Goal: Transaction & Acquisition: Book appointment/travel/reservation

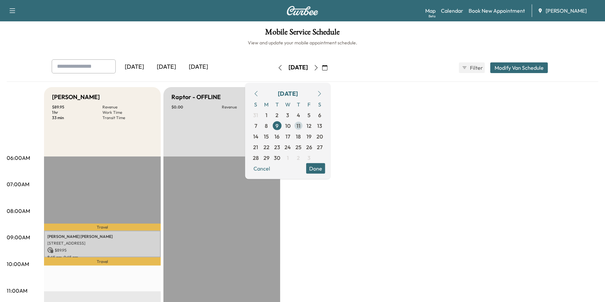
click at [300, 125] on span "11" at bounding box center [298, 125] width 4 height 8
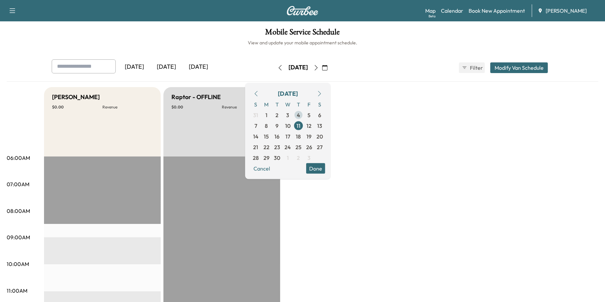
click at [300, 113] on span "4" at bounding box center [298, 115] width 3 height 8
click at [259, 94] on icon "button" at bounding box center [255, 93] width 5 height 5
click at [301, 154] on span "28" at bounding box center [298, 157] width 6 height 8
click at [511, 10] on link "Book New Appointment" at bounding box center [496, 11] width 56 height 8
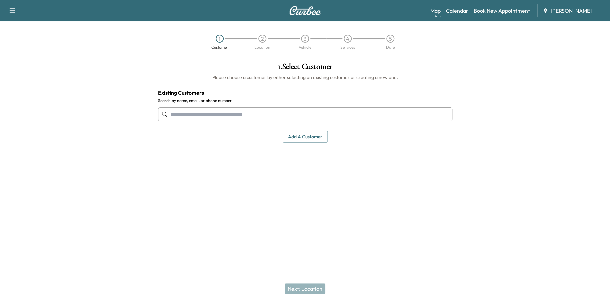
click at [231, 113] on input "text" at bounding box center [305, 114] width 294 height 14
paste input "**********"
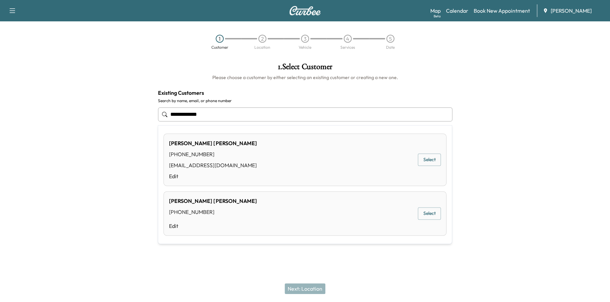
click at [430, 162] on button "Select" at bounding box center [429, 159] width 23 height 12
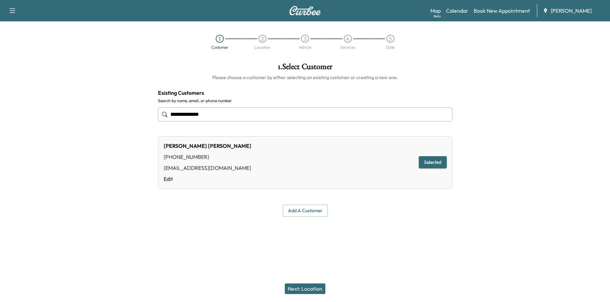
type input "**********"
click at [307, 288] on button "Next: Location" at bounding box center [305, 288] width 41 height 11
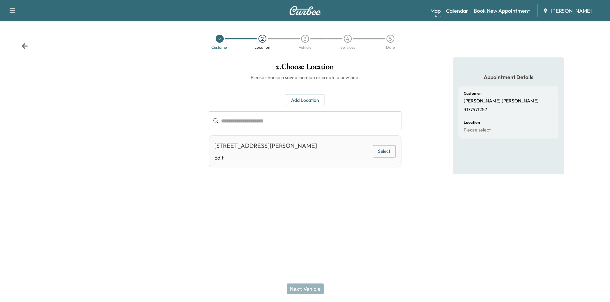
drag, startPoint x: 382, startPoint y: 150, endPoint x: 384, endPoint y: 142, distance: 8.0
click at [383, 146] on button "Select" at bounding box center [384, 151] width 23 height 12
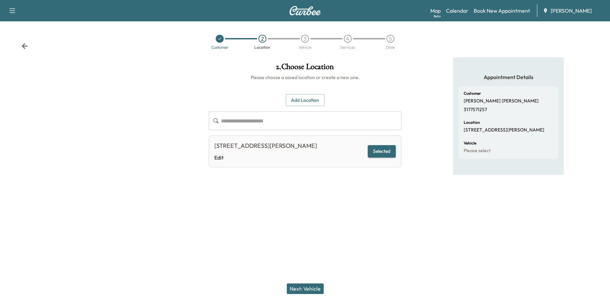
click at [320, 283] on button "Next: Vehicle" at bounding box center [305, 288] width 37 height 11
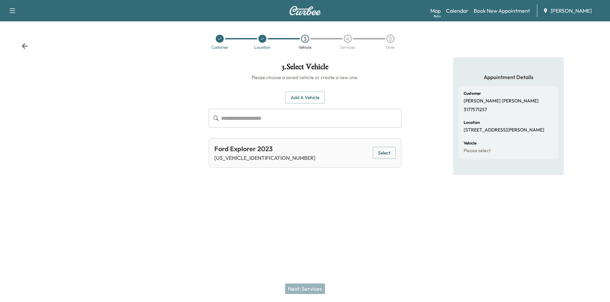
click at [396, 151] on div "Ford Explorer 2023 [US_VEHICLE_IDENTIFICATION_NUMBER] Select" at bounding box center [305, 152] width 193 height 29
click at [391, 152] on button "Select" at bounding box center [384, 153] width 23 height 12
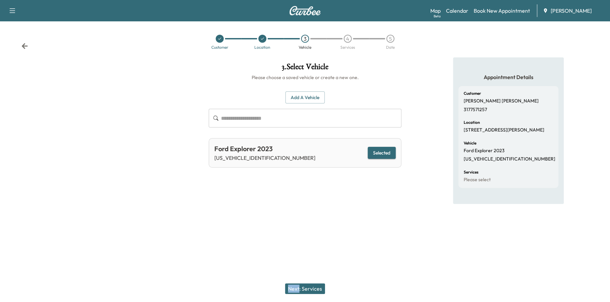
click at [314, 287] on button "Next: Services" at bounding box center [305, 288] width 40 height 11
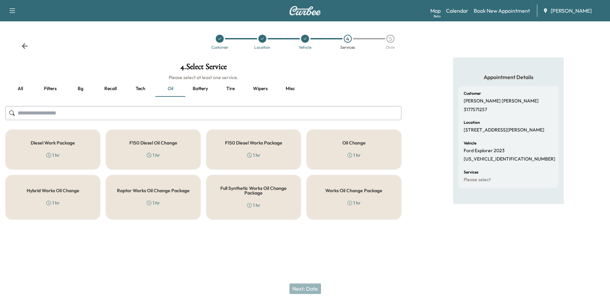
click at [344, 203] on div "Works Oil Change Package 1 hr" at bounding box center [353, 197] width 95 height 45
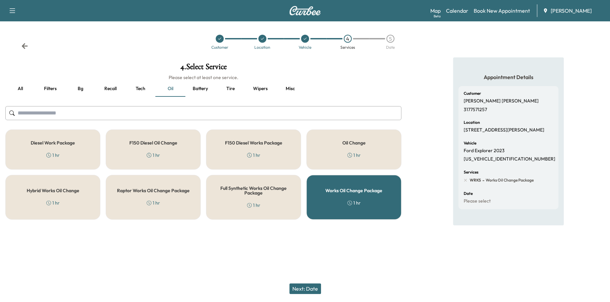
click at [315, 285] on button "Next: Date" at bounding box center [305, 288] width 32 height 11
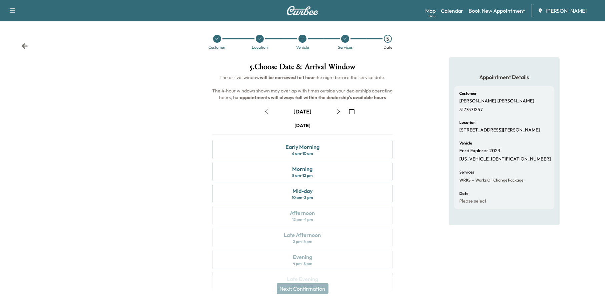
click at [352, 109] on icon "button" at bounding box center [351, 111] width 5 height 5
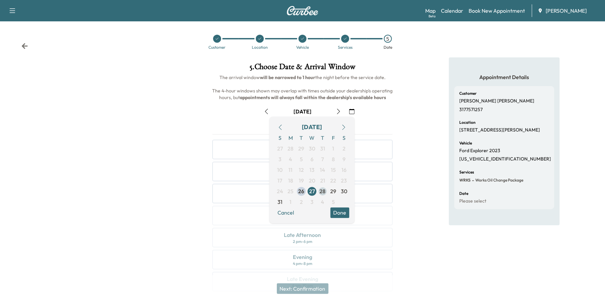
click at [323, 191] on span "28" at bounding box center [323, 191] width 6 height 8
click at [341, 215] on button "Done" at bounding box center [339, 212] width 19 height 11
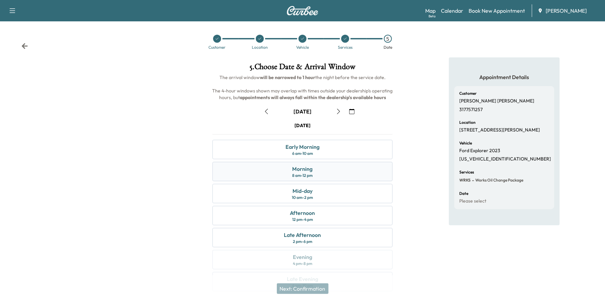
click at [328, 171] on div "Morning 8 am - 12 pm" at bounding box center [302, 171] width 180 height 19
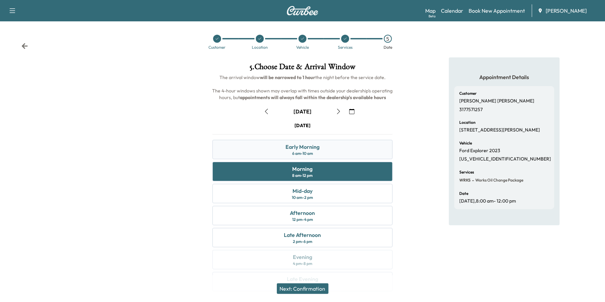
click at [318, 157] on div "Early Morning 6 am - 10 am" at bounding box center [302, 149] width 180 height 19
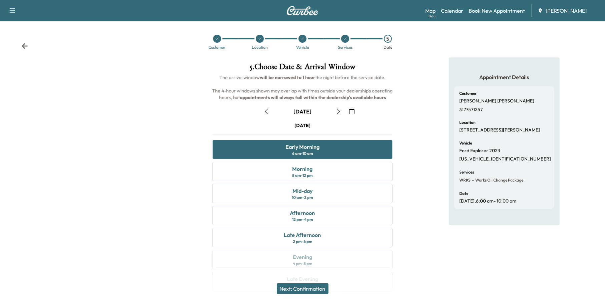
click at [319, 285] on button "Next: Confirmation" at bounding box center [303, 288] width 52 height 11
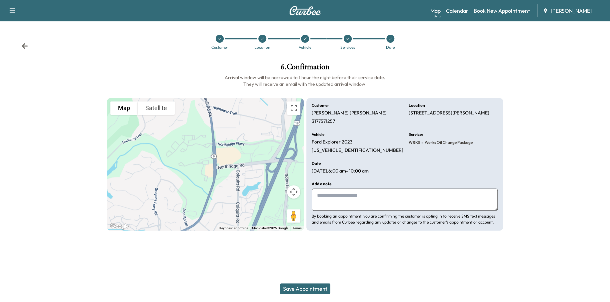
click at [312, 287] on button "Save Appointment" at bounding box center [305, 288] width 50 height 11
